Goal: Check status

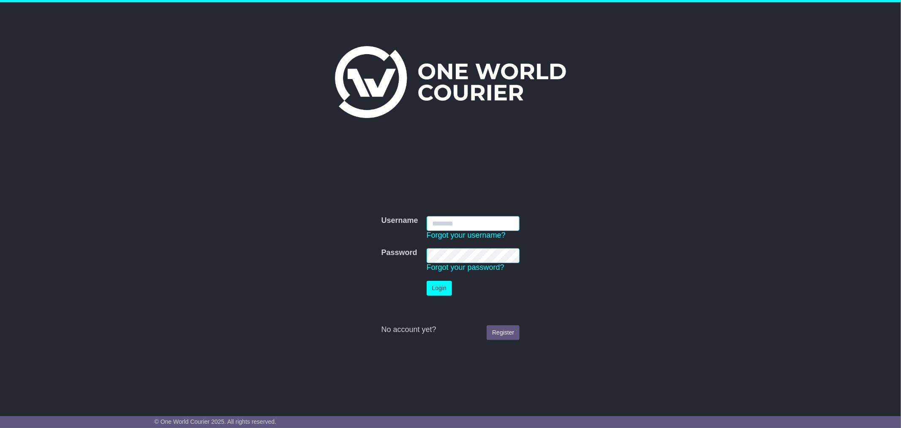
type input "**********"
click at [435, 290] on button "Login" at bounding box center [439, 288] width 25 height 15
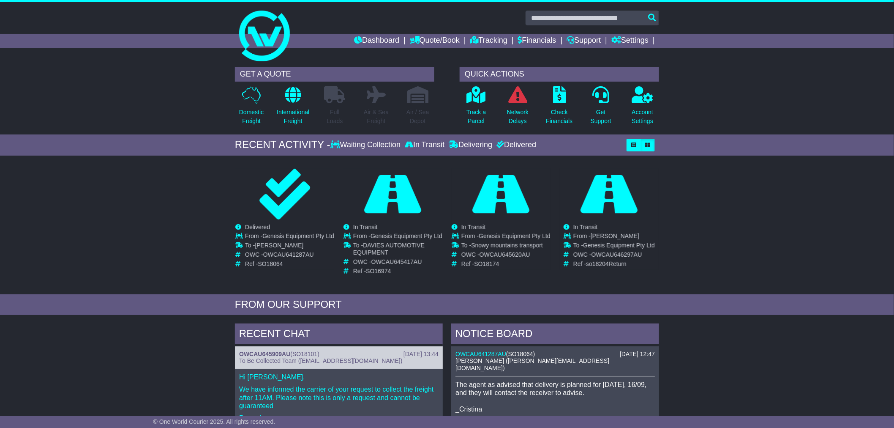
click at [123, 227] on div "Loading... No bookings found Carrier OWC / Carrier # Pickup Delivery Status 9ON…" at bounding box center [447, 227] width 894 height 134
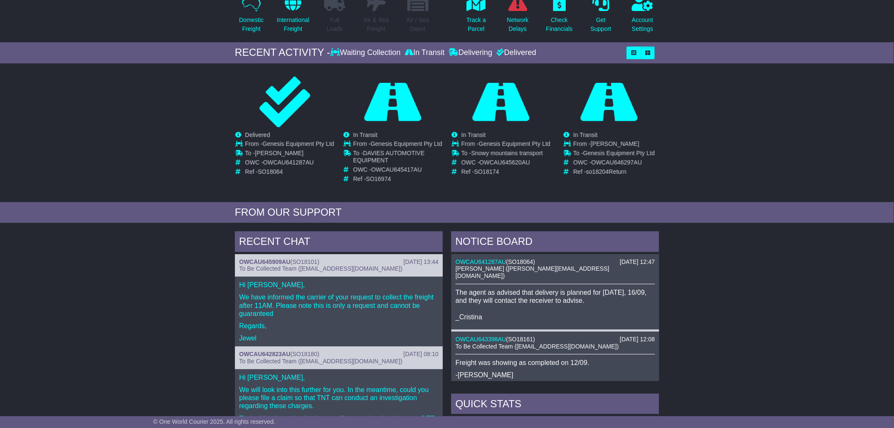
scroll to position [93, 0]
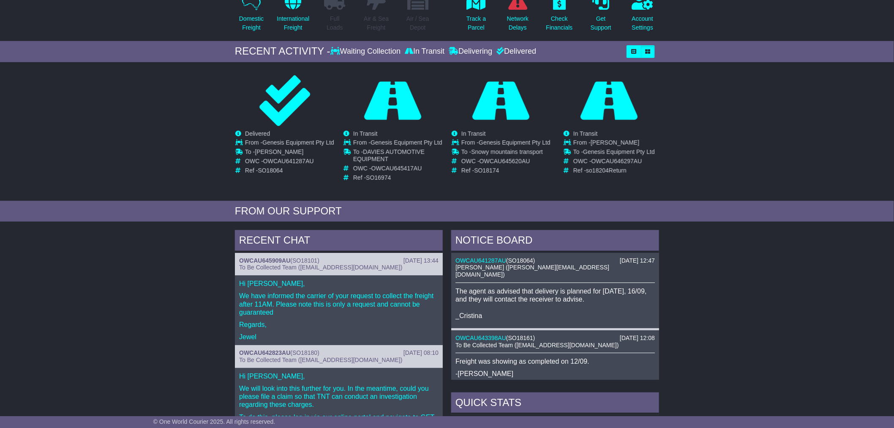
click at [727, 306] on div "RECENT CHAT [DATE] 13:44 OWCAU645909AU ( SO18101 ) To Be Collected Team ([EMAIL…" at bounding box center [447, 408] width 894 height 365
click at [734, 297] on div "RECENT CHAT [DATE] 13:44 OWCAU645909AU ( SO18101 ) To Be Collected Team ([EMAIL…" at bounding box center [447, 408] width 894 height 365
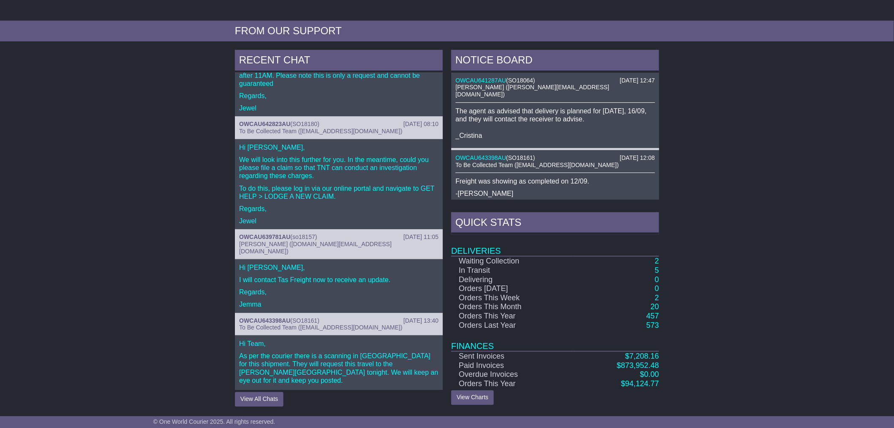
scroll to position [57, 0]
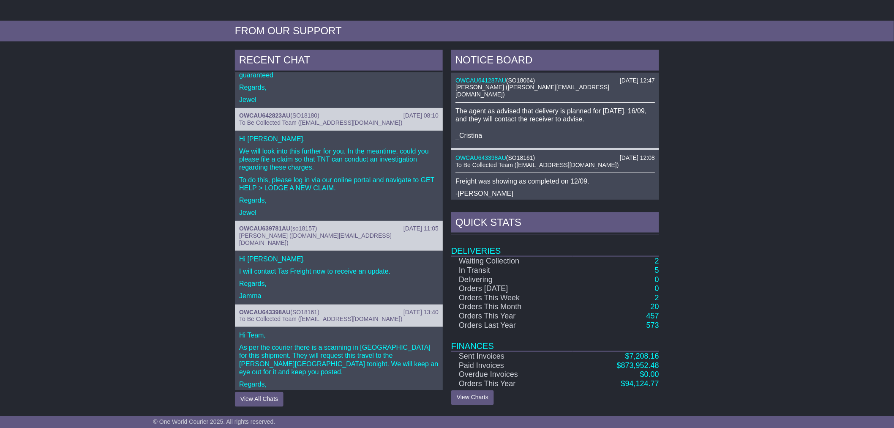
click at [93, 233] on div "RECENT CHAT [DATE] 13:44 OWCAU645909AU ( SO18101 ) To Be Collected Team ([EMAIL…" at bounding box center [447, 228] width 894 height 365
click at [132, 195] on div "RECENT CHAT [DATE] 13:44 OWCAU645909AU ( SO18101 ) To Be Collected Team ([EMAIL…" at bounding box center [447, 228] width 894 height 365
